Goal: Task Accomplishment & Management: Use online tool/utility

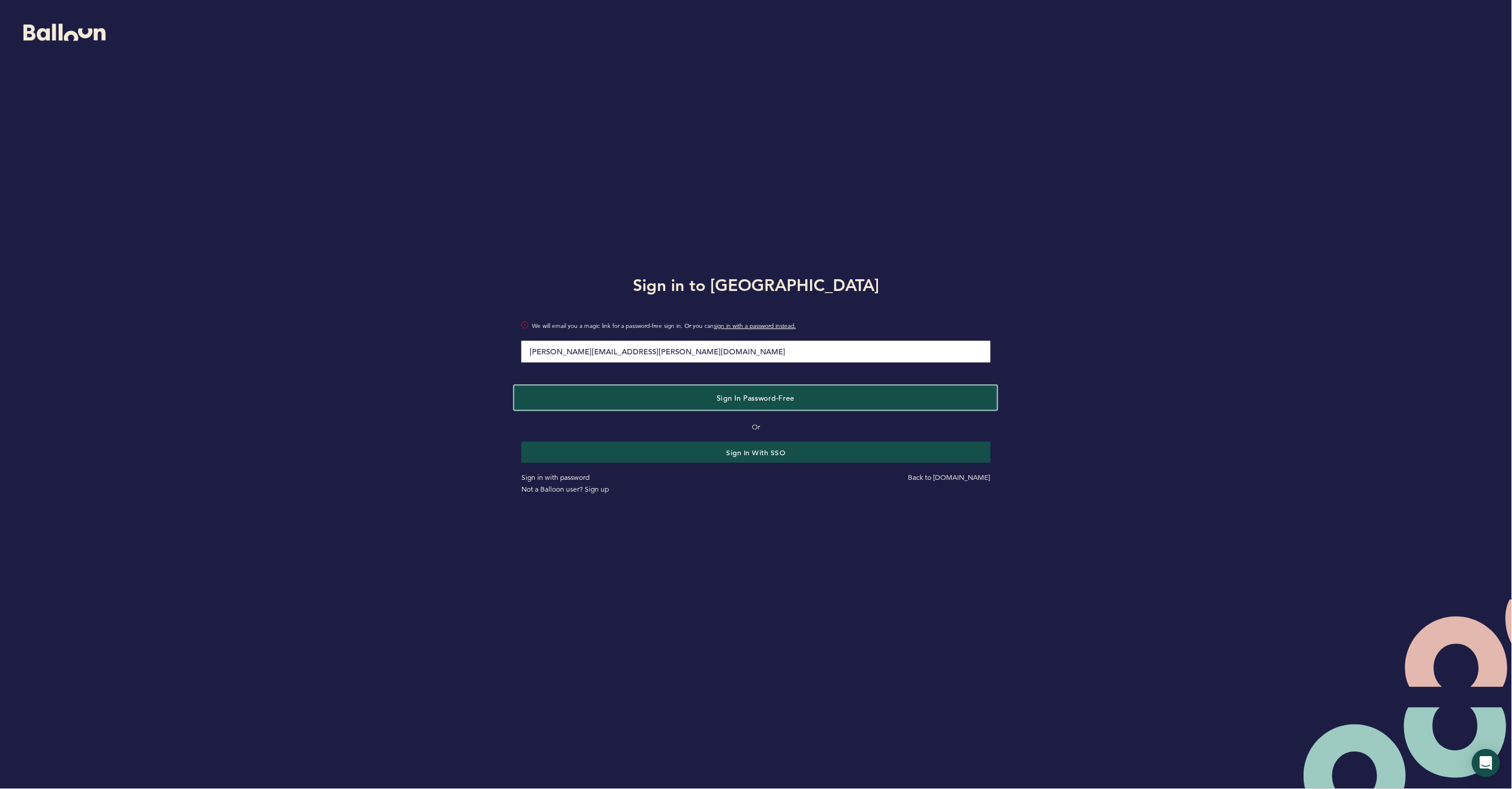
click at [800, 401] on button "Sign in Password-Free" at bounding box center [756, 397] width 483 height 24
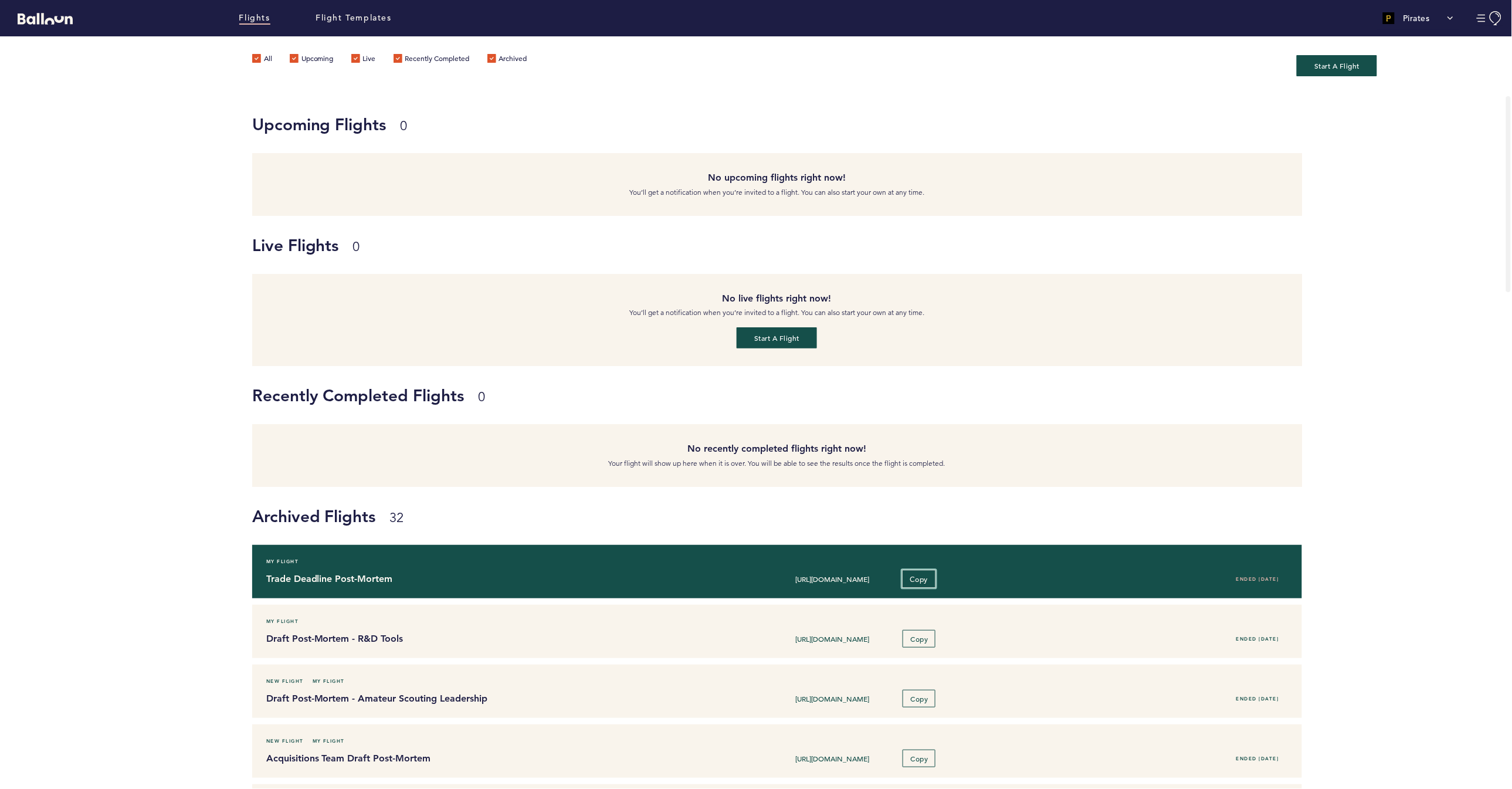
click at [928, 577] on span "Copy" at bounding box center [919, 578] width 18 height 9
click at [821, 577] on input "[URL][DOMAIN_NAME]" at bounding box center [833, 578] width 117 height 9
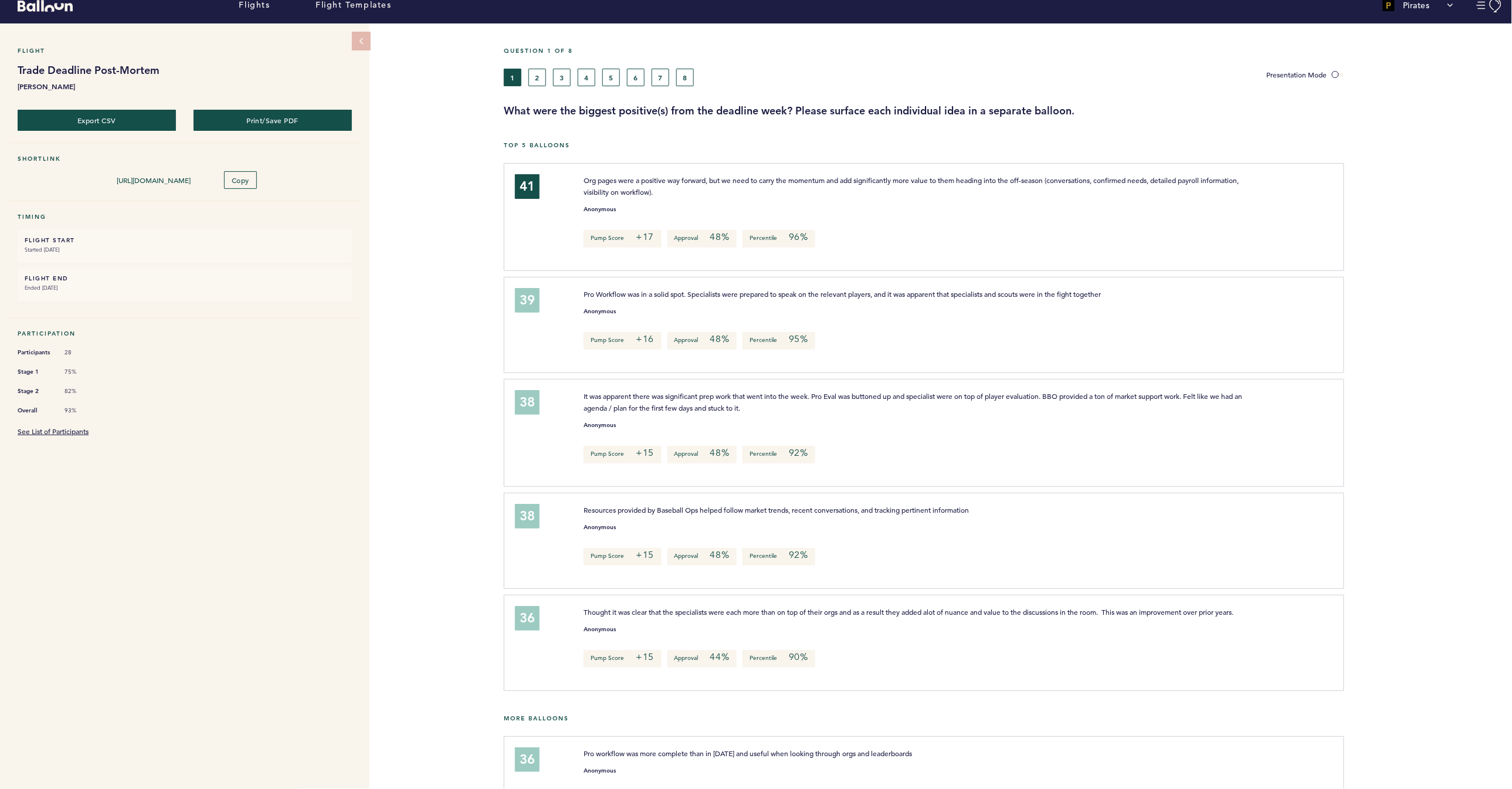
scroll to position [17, 0]
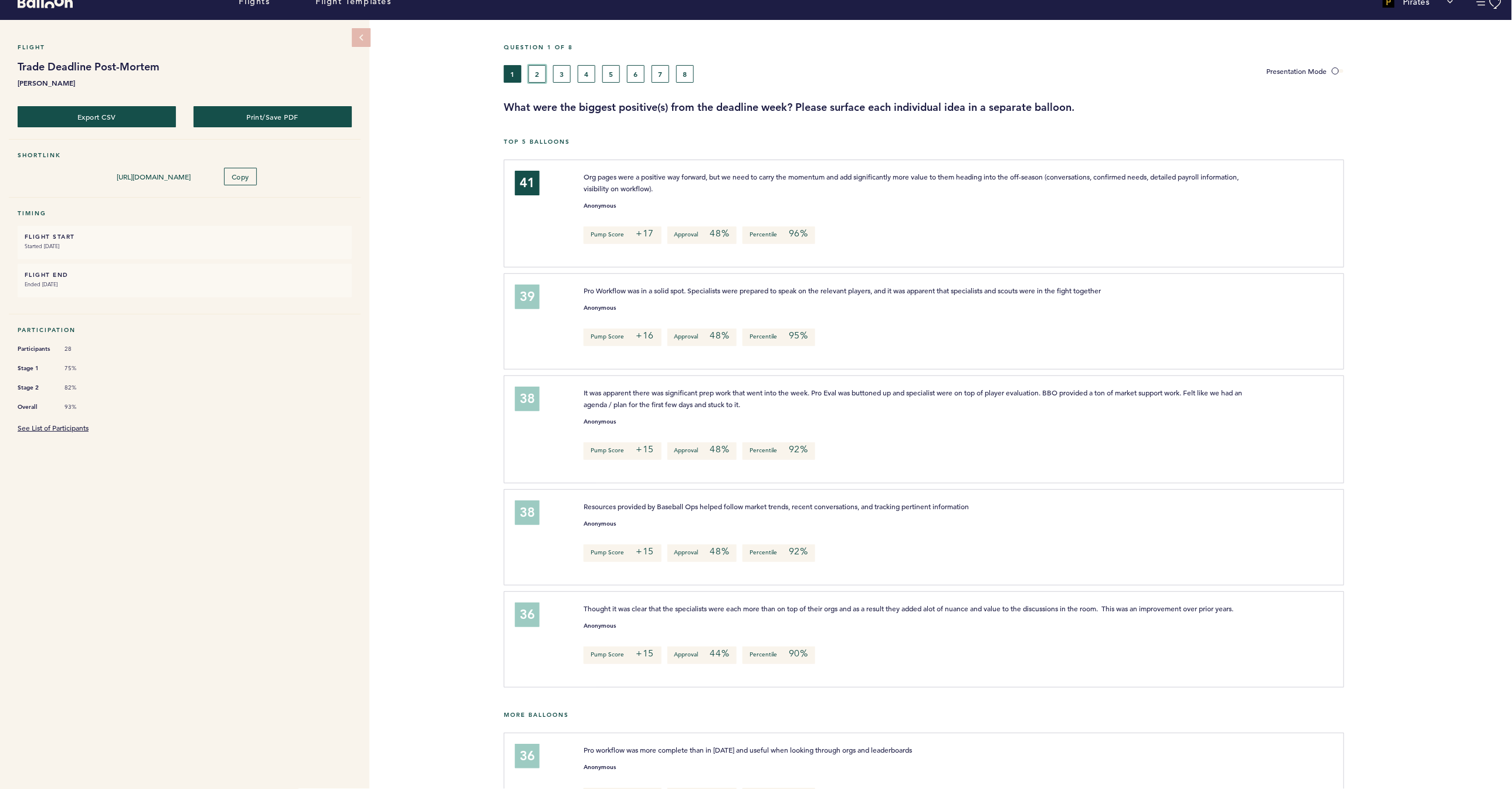
click at [542, 76] on button "2" at bounding box center [537, 74] width 17 height 17
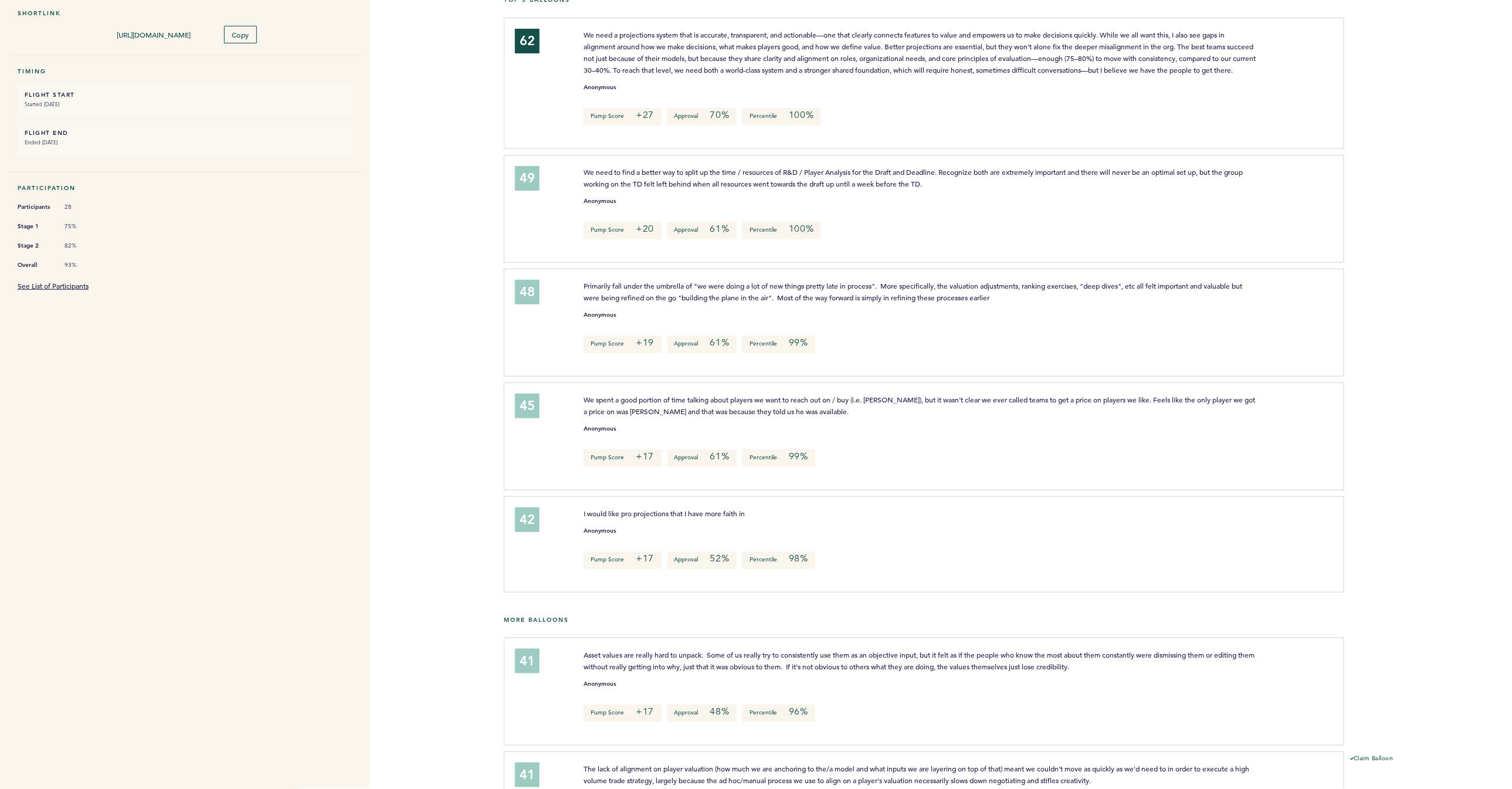
scroll to position [159, 0]
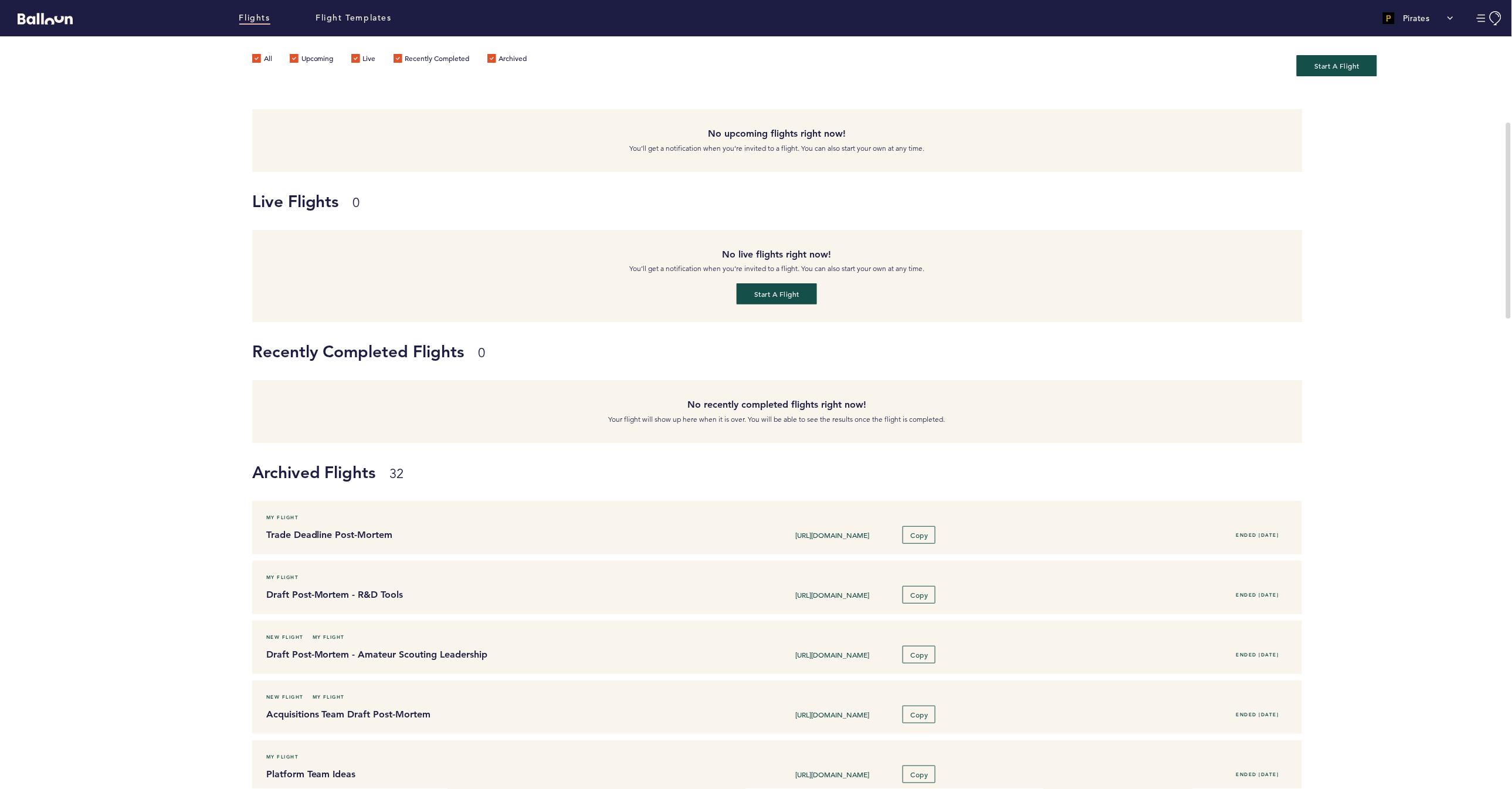
scroll to position [118, 0]
